Goal: Task Accomplishment & Management: Complete application form

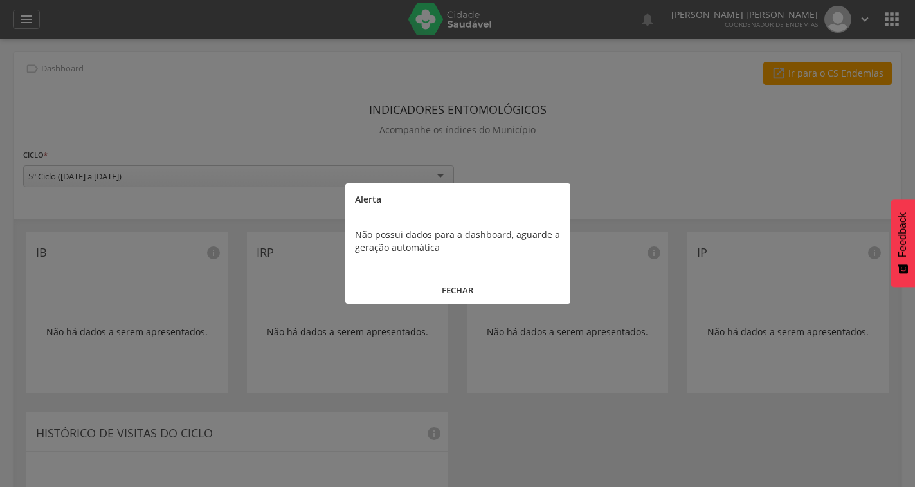
click at [456, 287] on button "FECHAR" at bounding box center [457, 290] width 225 height 28
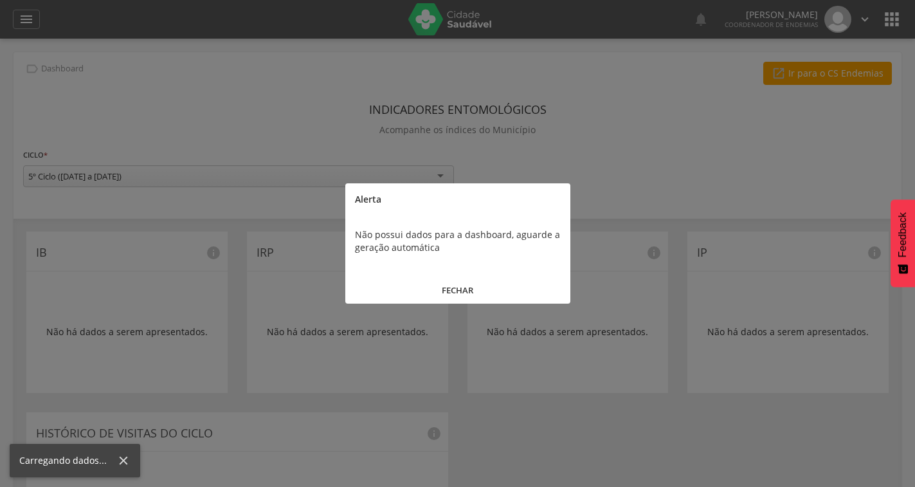
click at [460, 279] on button "FECHAR" at bounding box center [457, 290] width 225 height 28
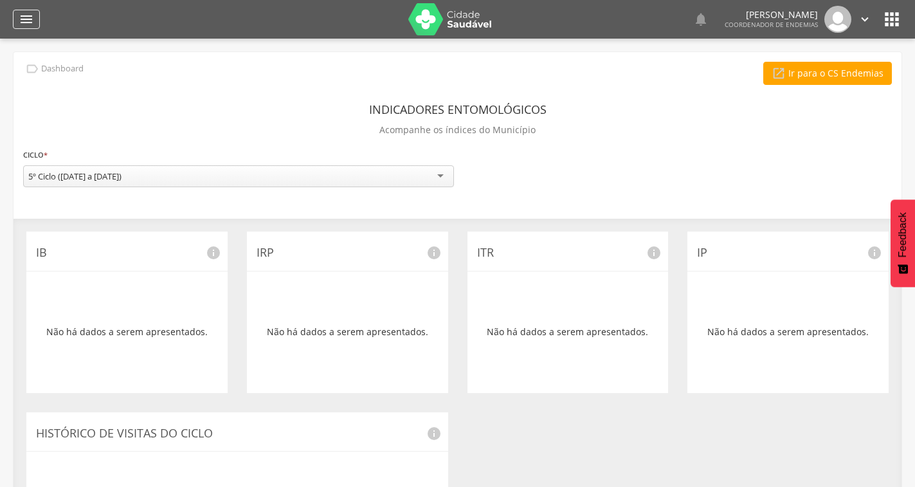
click at [22, 21] on icon "" at bounding box center [26, 19] width 15 height 15
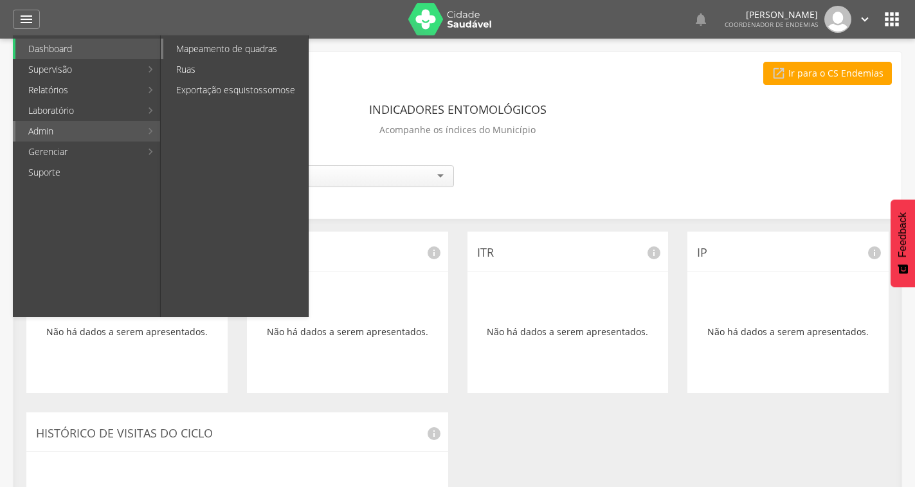
click at [217, 52] on link "Mapeamento de quadras" at bounding box center [235, 49] width 145 height 21
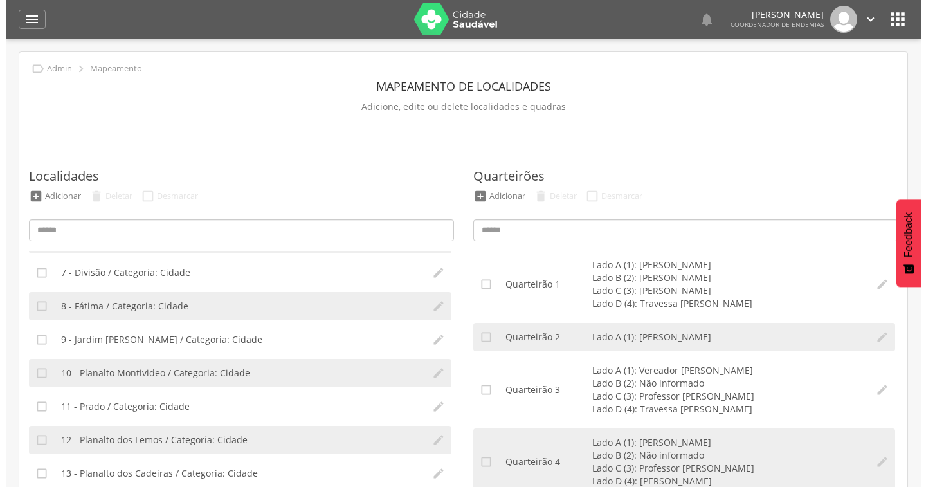
scroll to position [257, 0]
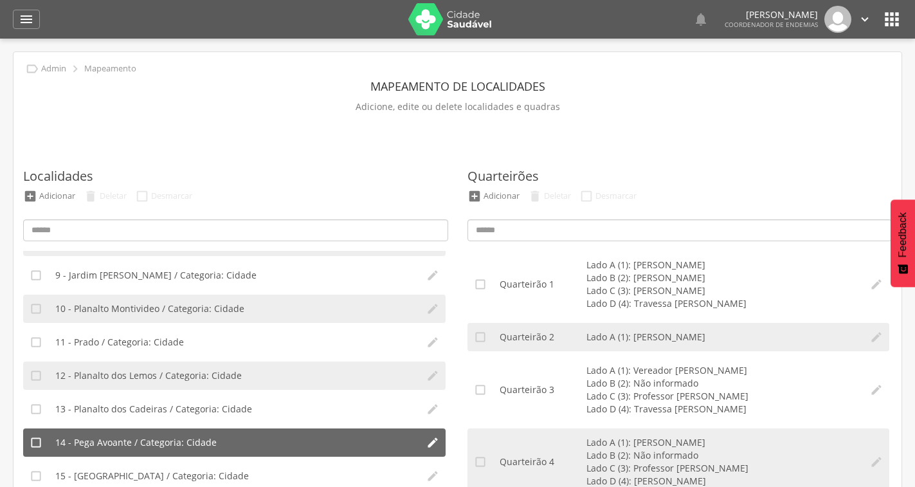
click at [225, 445] on li "14 - Pega Avoante / Categoria: Cidade" at bounding box center [234, 442] width 371 height 28
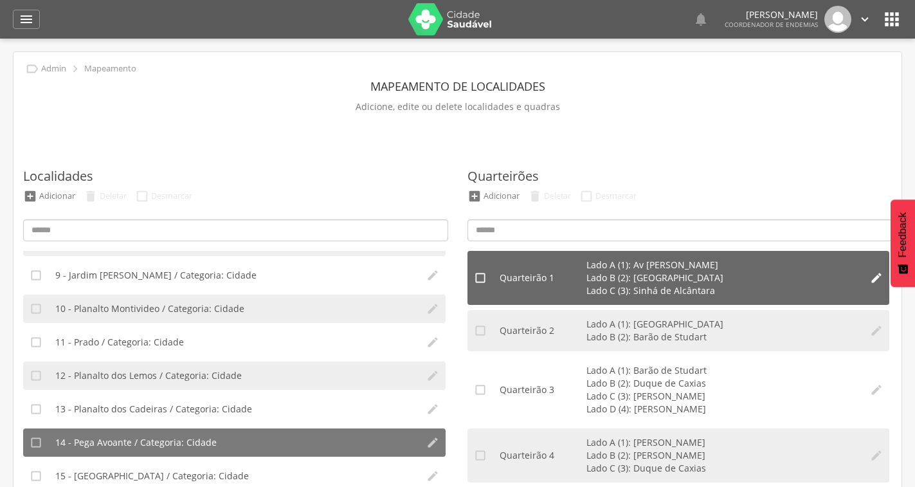
click at [870, 276] on icon "" at bounding box center [876, 277] width 13 height 13
type input "*"
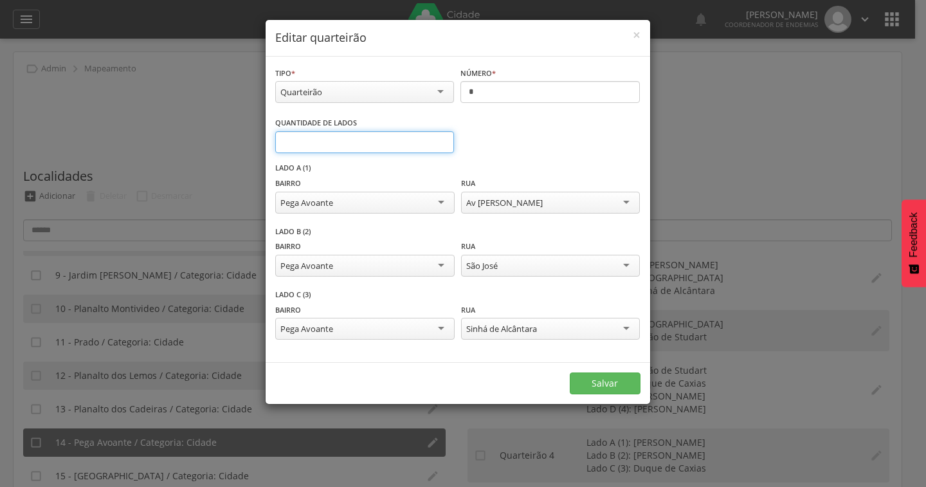
type input "*"
click at [438, 138] on input "*" at bounding box center [364, 142] width 179 height 22
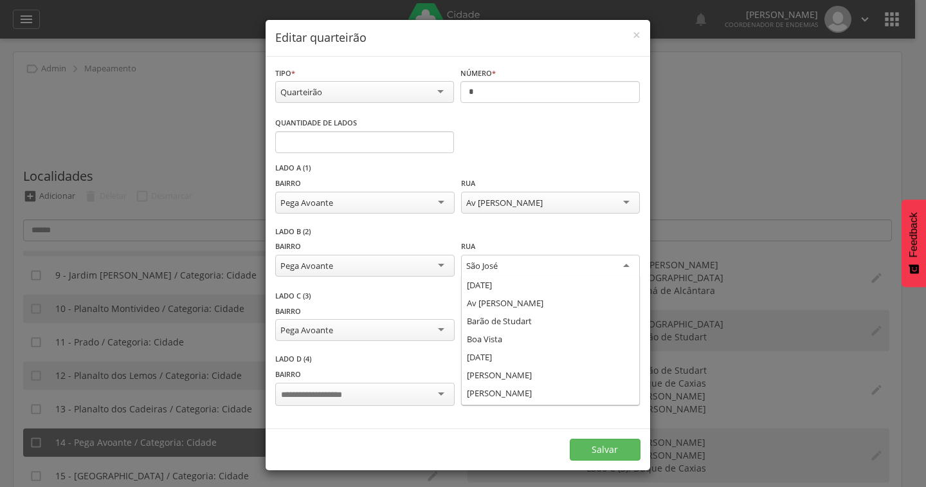
click at [512, 264] on div "São José" at bounding box center [550, 266] width 179 height 23
click at [510, 271] on div "São José" at bounding box center [550, 266] width 179 height 23
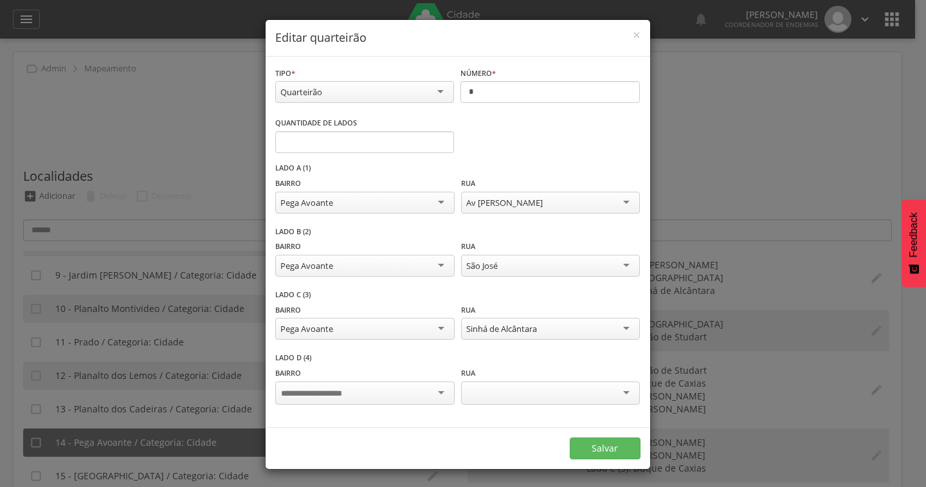
click at [510, 271] on div "São José" at bounding box center [550, 266] width 179 height 22
drag, startPoint x: 503, startPoint y: 267, endPoint x: 453, endPoint y: 267, distance: 50.8
click at [453, 267] on div "**********" at bounding box center [457, 264] width 365 height 50
click at [507, 263] on div "São José" at bounding box center [550, 266] width 179 height 22
click at [543, 230] on div "**********" at bounding box center [457, 258] width 365 height 64
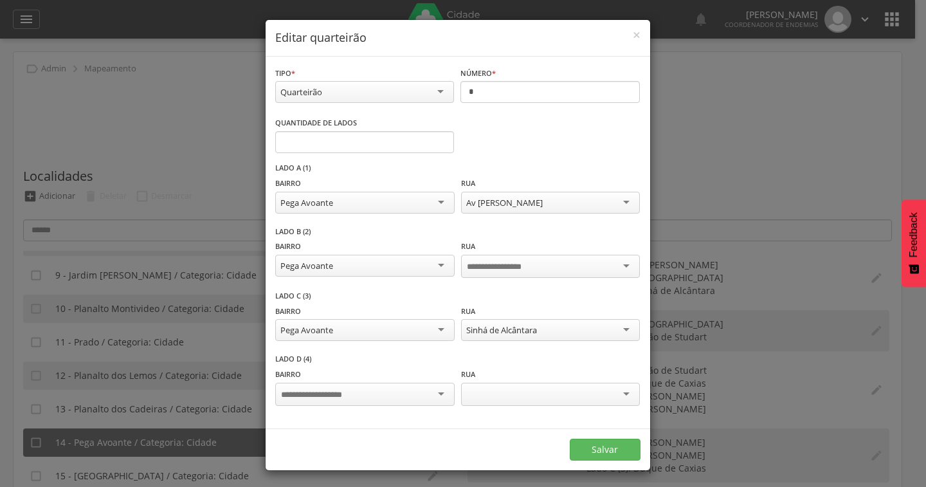
click at [500, 334] on div "Sinhá de Alcântara" at bounding box center [501, 330] width 71 height 12
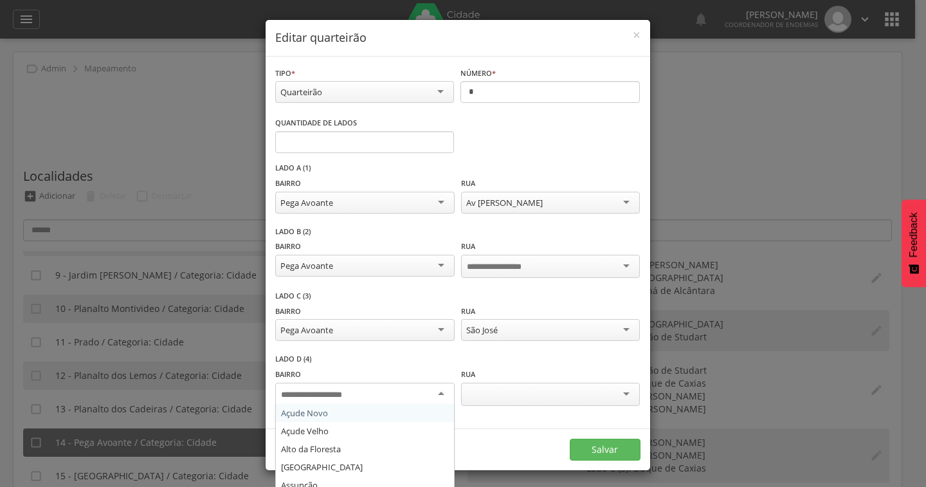
click at [379, 392] on div at bounding box center [364, 394] width 179 height 23
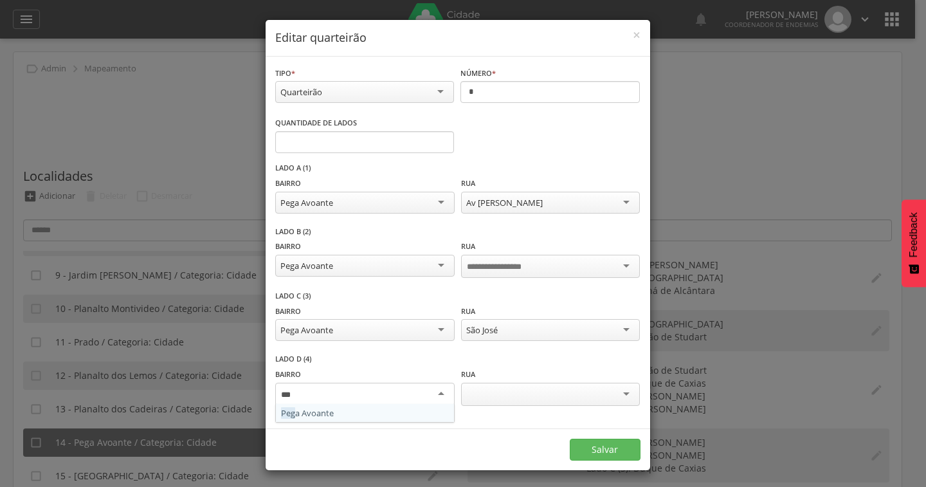
type input "****"
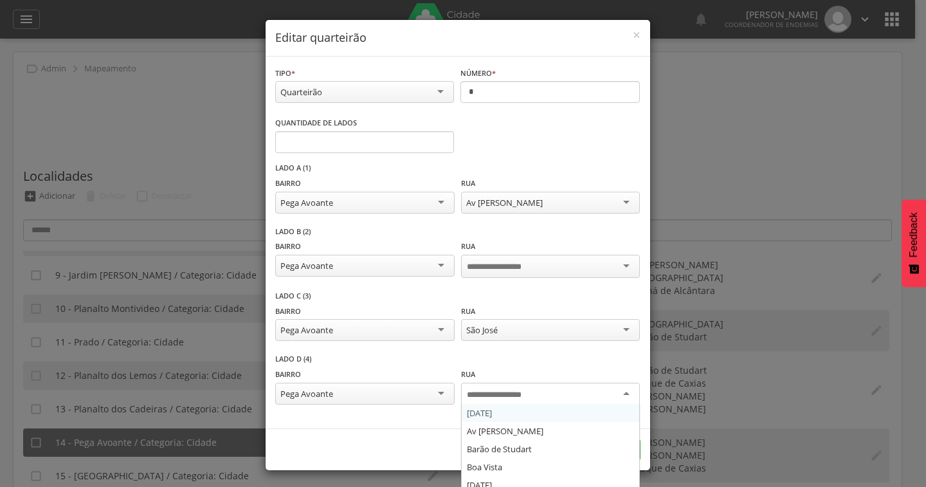
click at [527, 397] on input "select-one" at bounding box center [504, 395] width 75 height 12
type input "***"
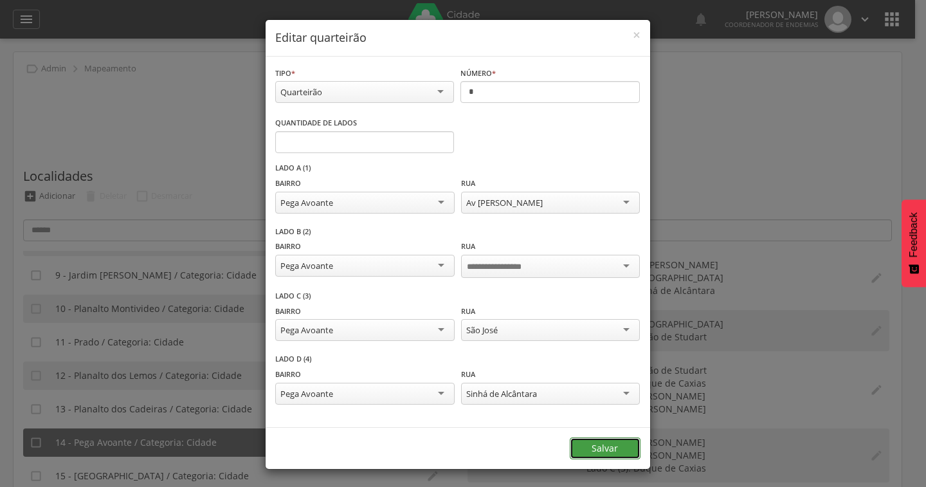
click at [585, 442] on button "Salvar" at bounding box center [605, 448] width 71 height 22
